Goal: Transaction & Acquisition: Purchase product/service

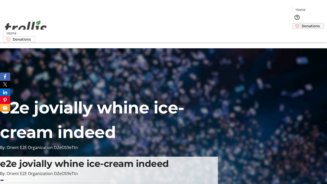
click at [301, 23] on span "Donations" at bounding box center [310, 25] width 18 height 5
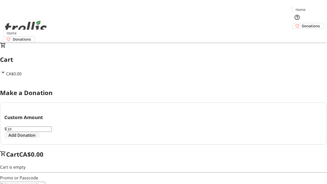
click at [35, 138] on span "Add Donation" at bounding box center [21, 135] width 27 height 6
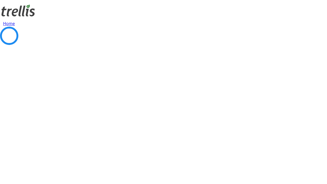
select select "CA"
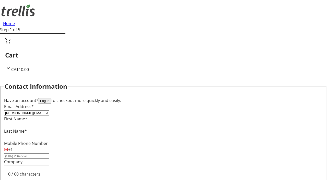
type input "[PERSON_NAME][EMAIL_ADDRESS][DOMAIN_NAME]"
type input "[PERSON_NAME]"
type input "[STREET_ADDRESS][PERSON_NAME]"
type input "Kelowna"
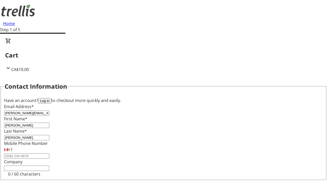
select select "BC"
type input "Kelowna"
type input "V1Y 0C2"
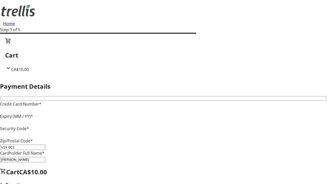
type input "V1Y 0C2"
